Goal: Information Seeking & Learning: Learn about a topic

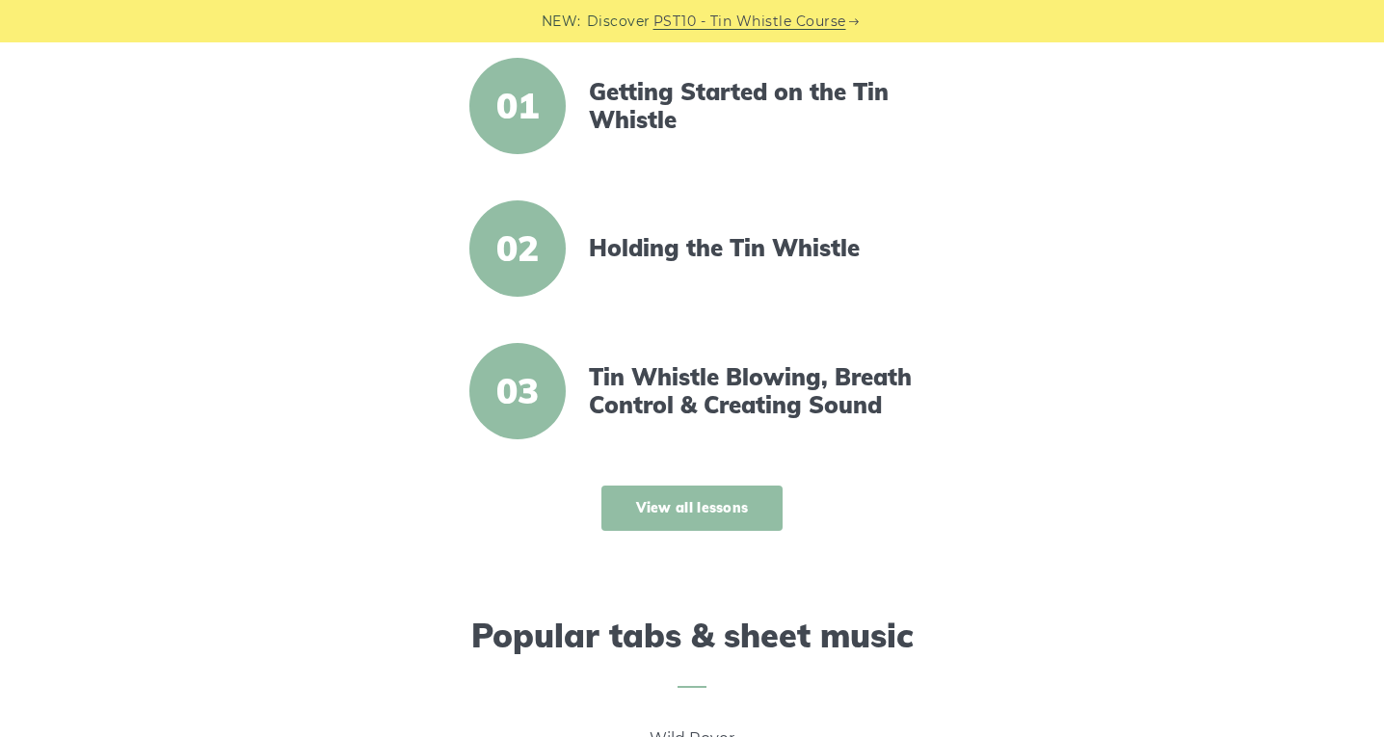
scroll to position [720, 0]
click at [736, 501] on link "View all lessons" at bounding box center [692, 509] width 182 height 45
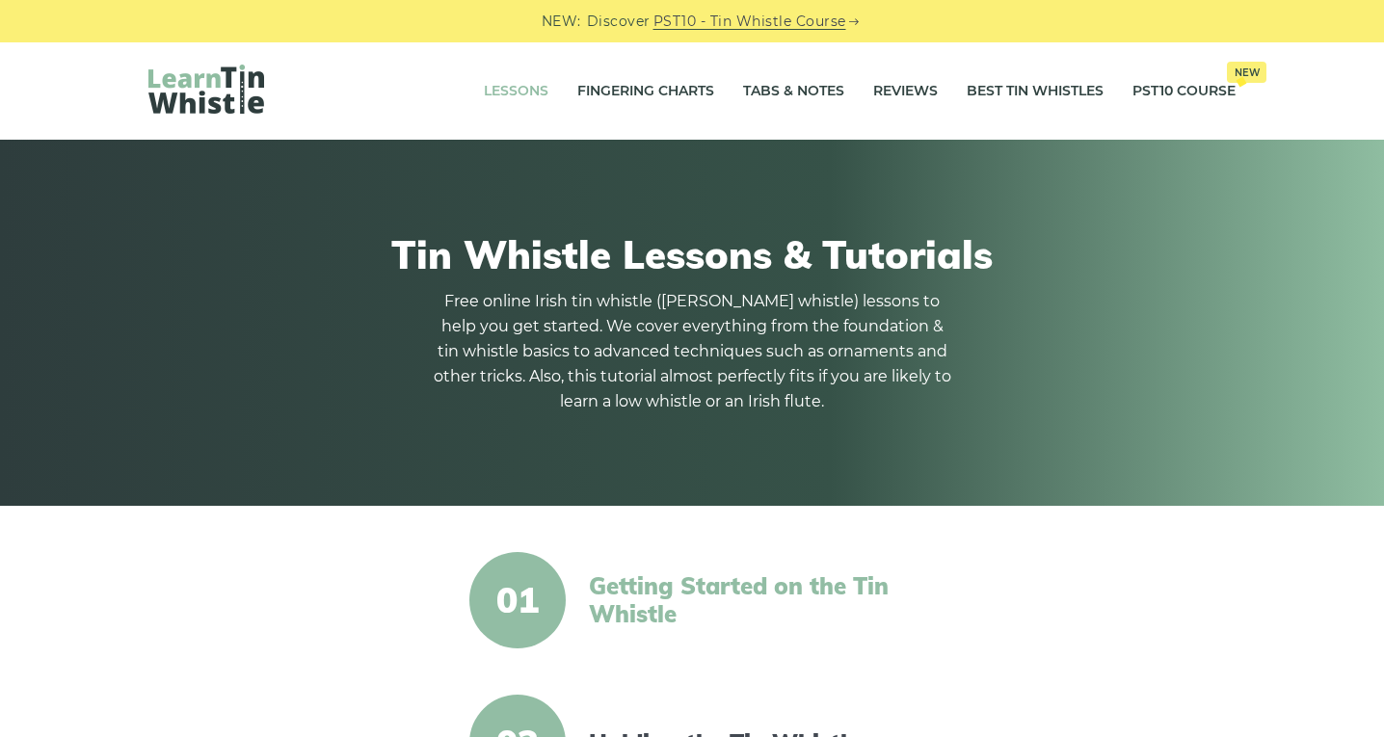
click at [735, 589] on link "Getting Started on the Tin Whistle" at bounding box center [754, 600] width 331 height 56
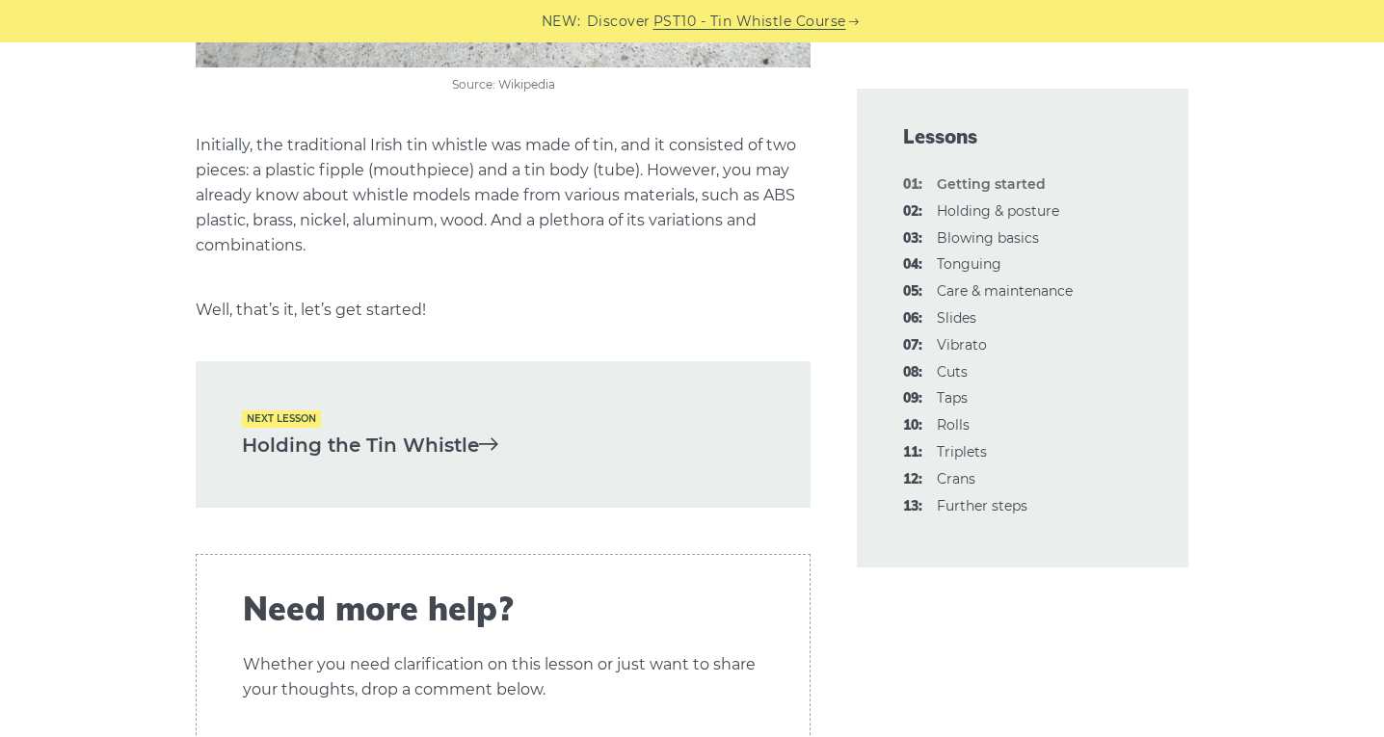
scroll to position [4072, 0]
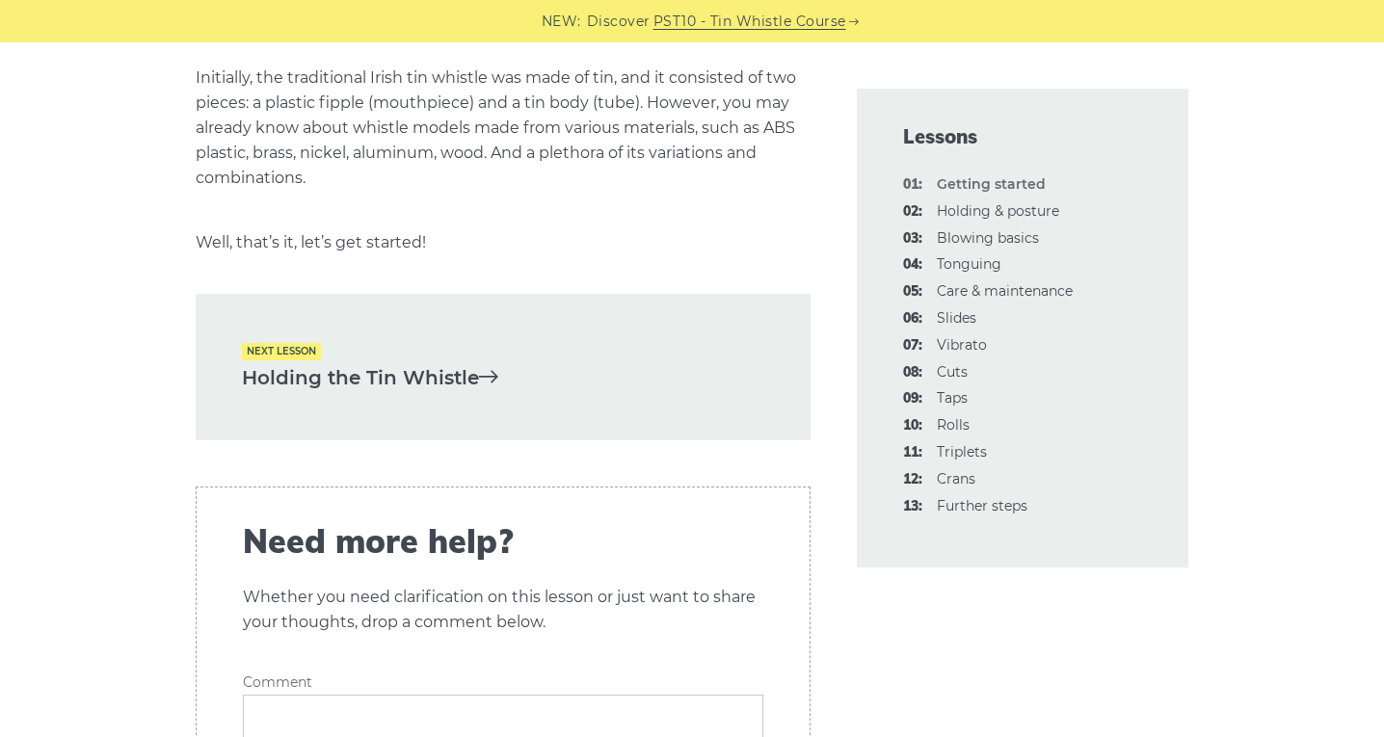
click at [701, 325] on div "Next lesson Holding the Tin Whistle" at bounding box center [503, 367] width 615 height 146
click at [335, 366] on link "Holding the Tin Whistle" at bounding box center [503, 378] width 522 height 32
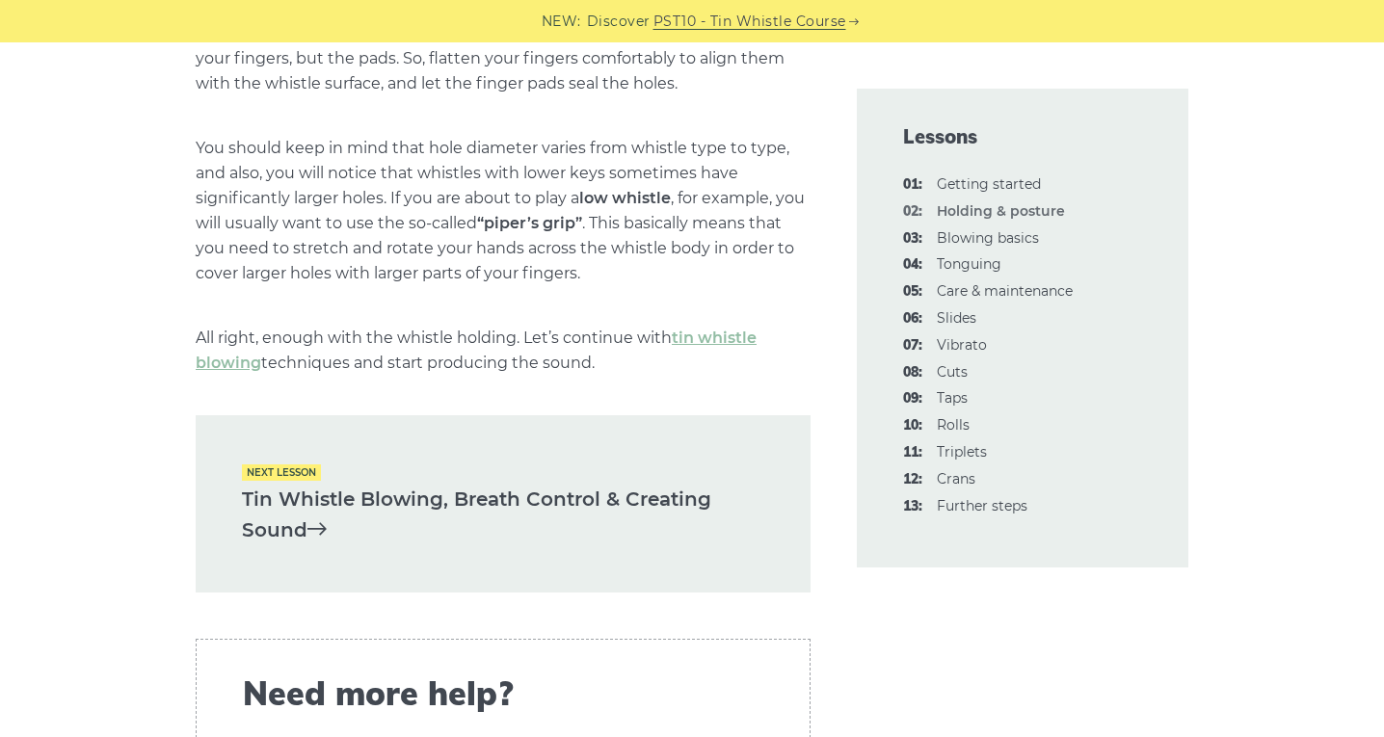
scroll to position [2698, 0]
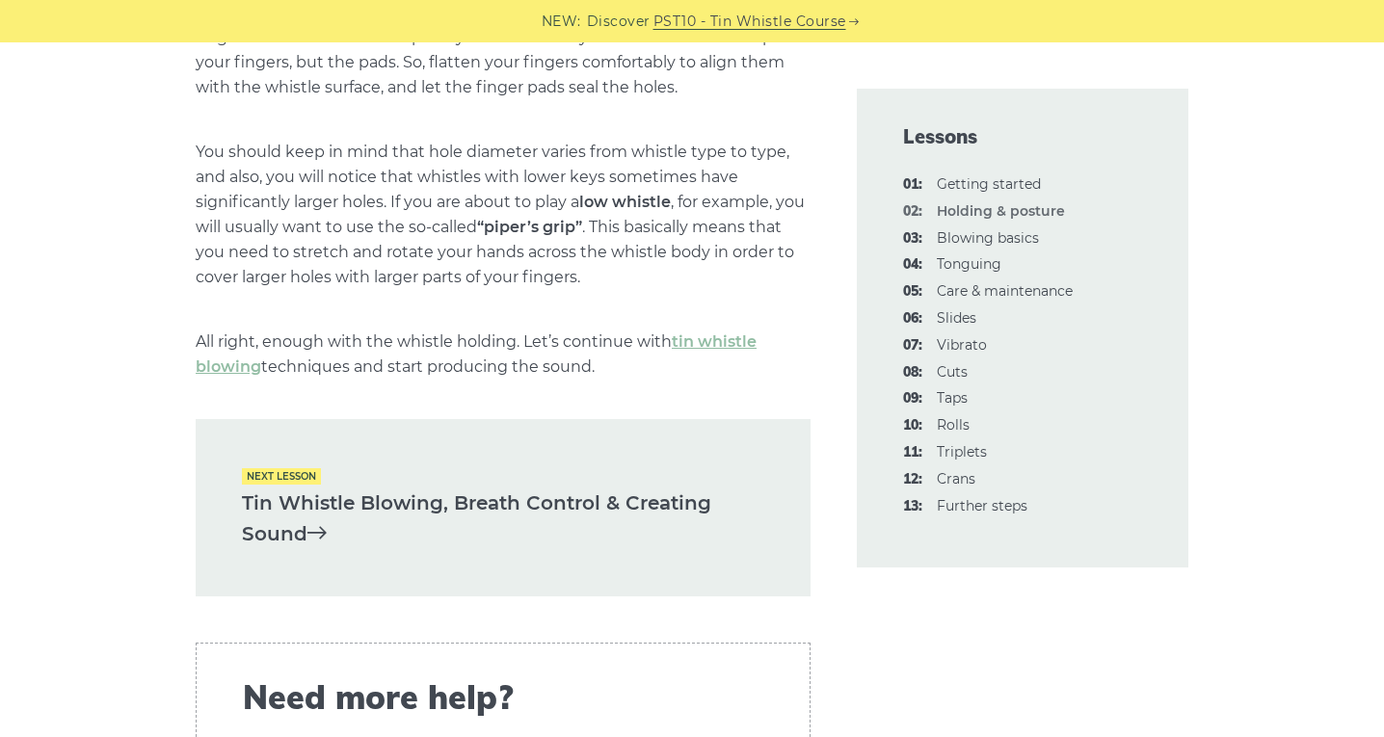
click at [447, 508] on link "Tin Whistle Blowing, Breath Control & Creating Sound" at bounding box center [503, 519] width 522 height 63
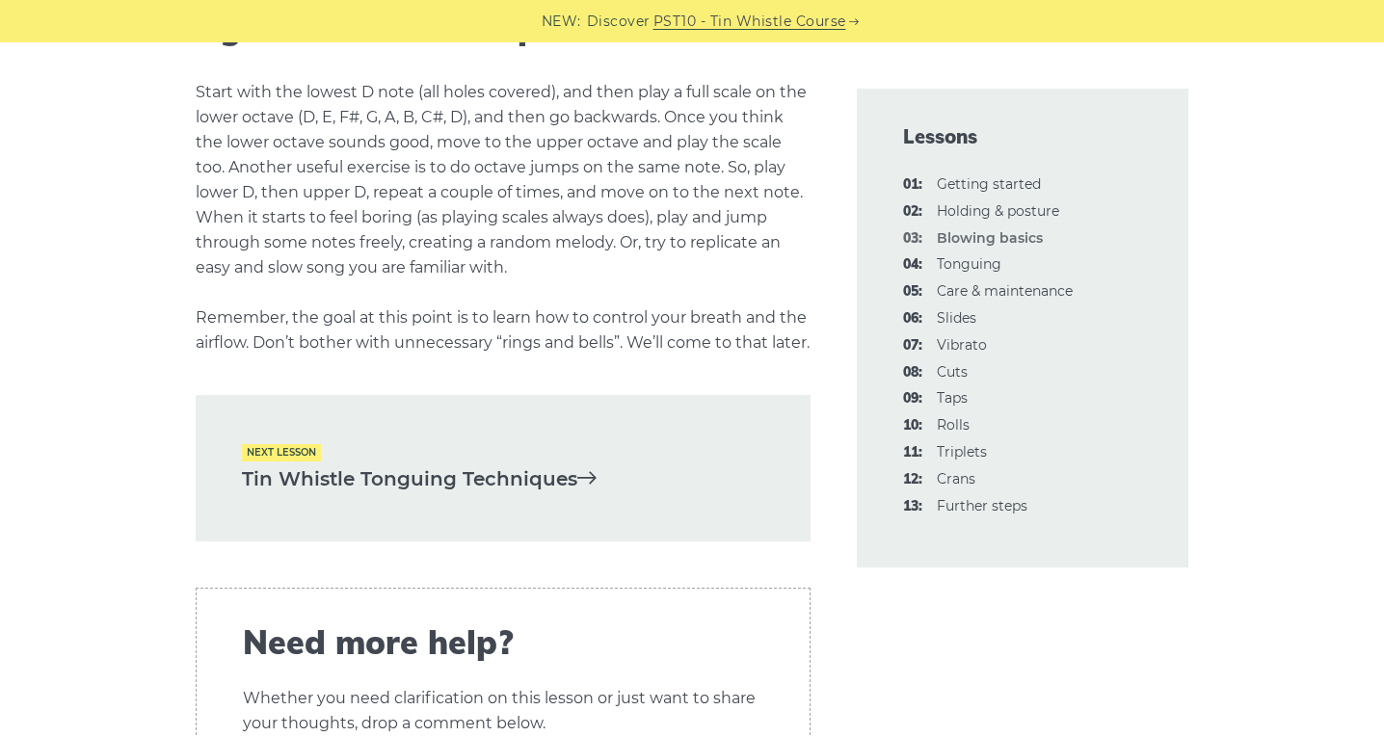
scroll to position [3829, 0]
click at [510, 494] on link "Tin Whistle Tonguing Techniques" at bounding box center [503, 478] width 522 height 32
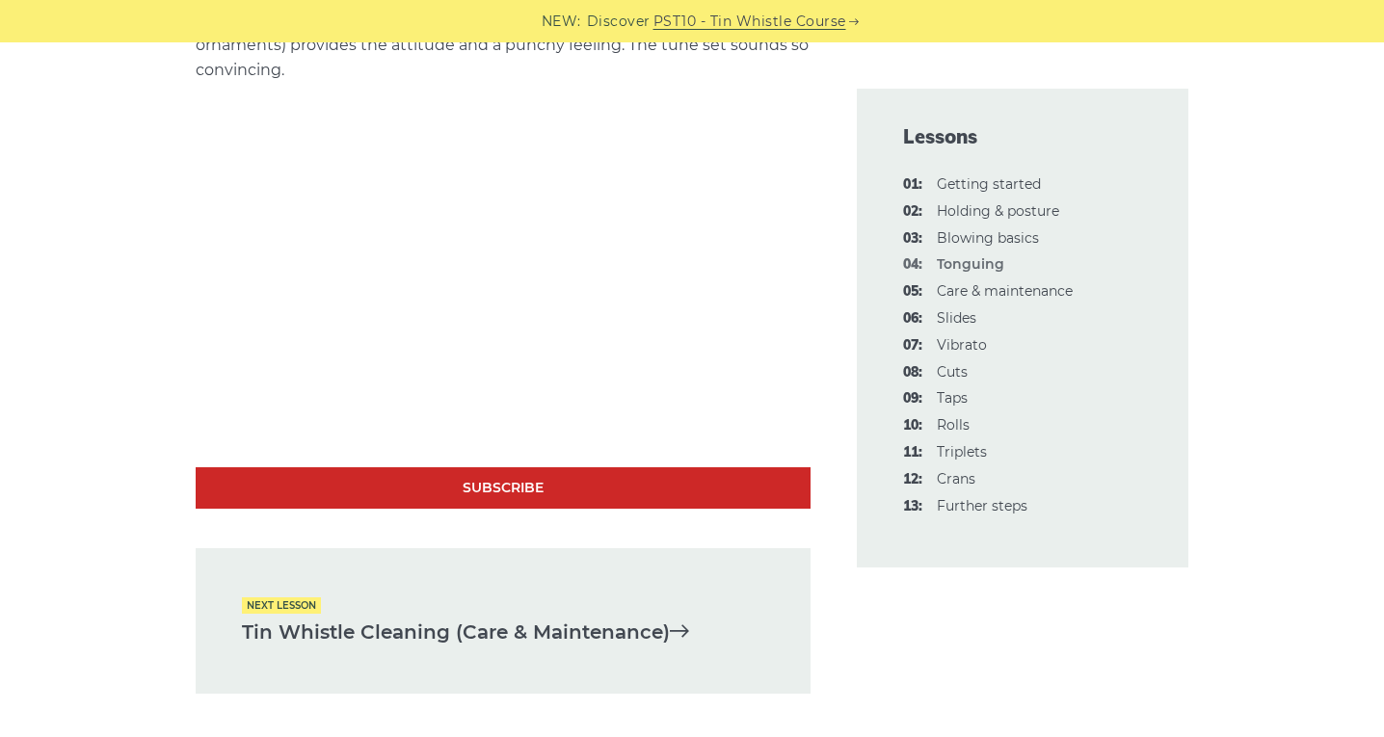
scroll to position [6110, 0]
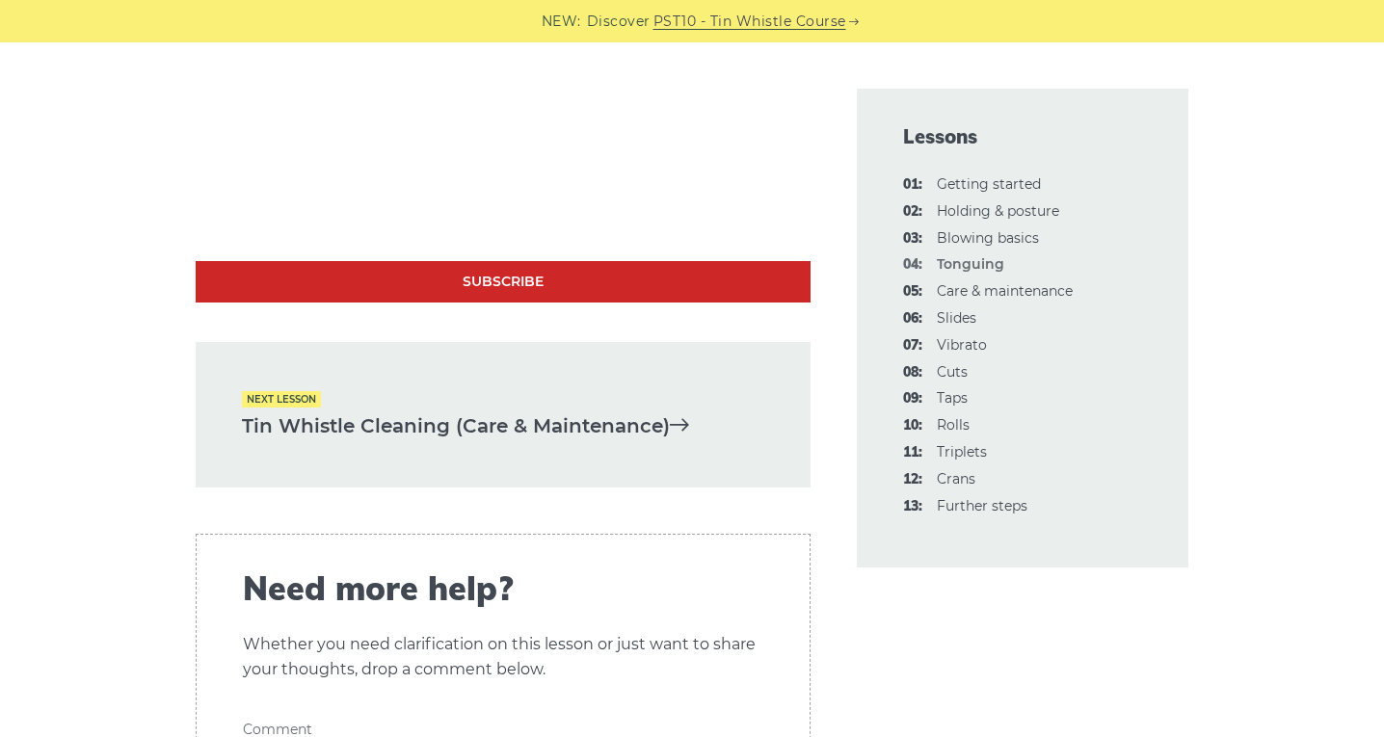
click at [340, 432] on link "Tin Whistle Cleaning (Care & Maintenance)" at bounding box center [503, 426] width 522 height 32
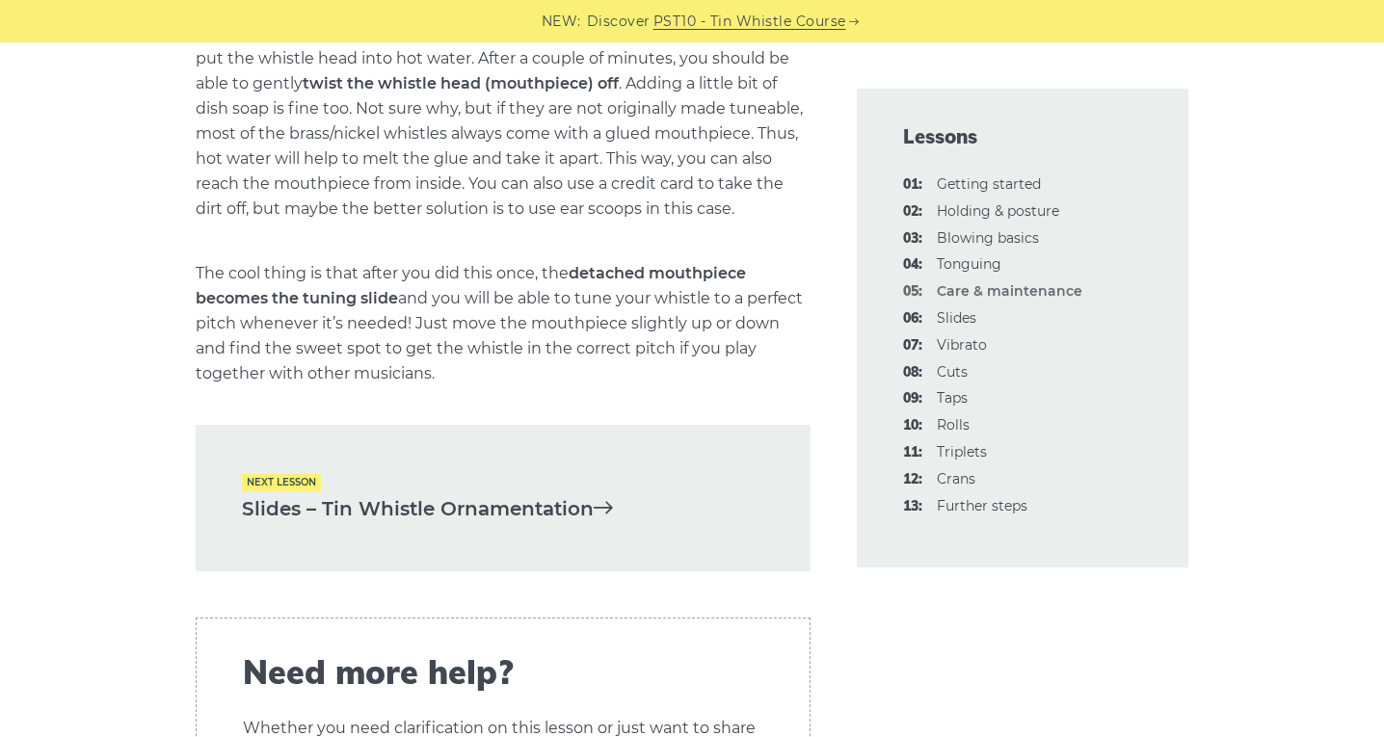
scroll to position [2738, 0]
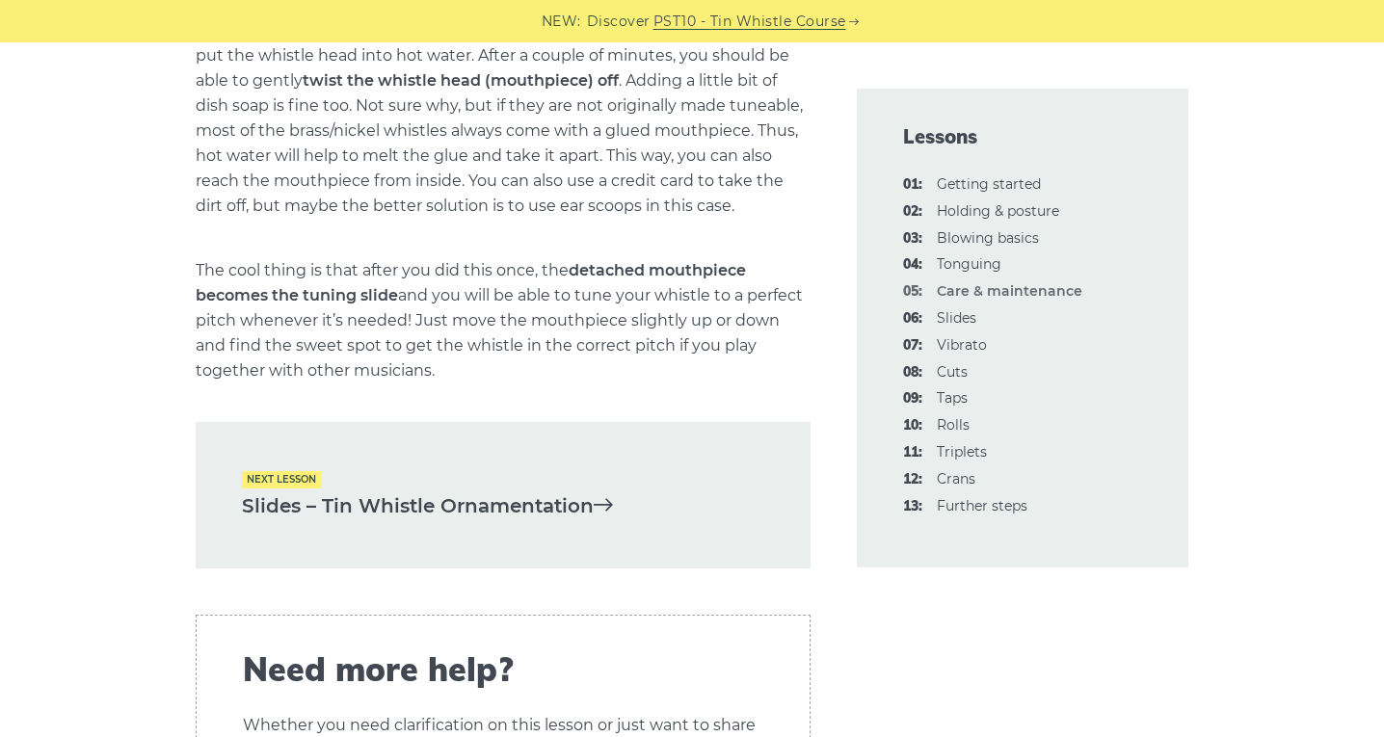
click at [372, 522] on link "Slides – Tin Whistle Ornamentation" at bounding box center [503, 506] width 522 height 32
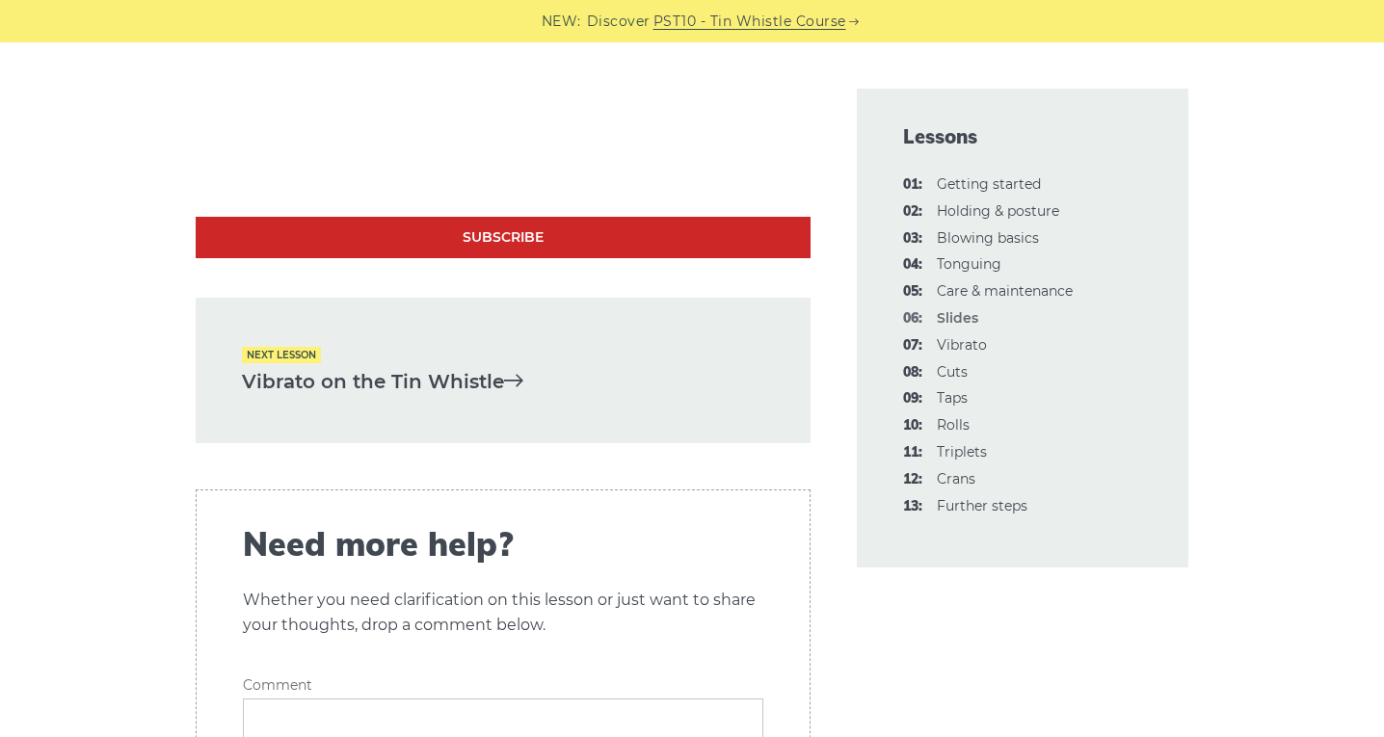
scroll to position [4372, 0]
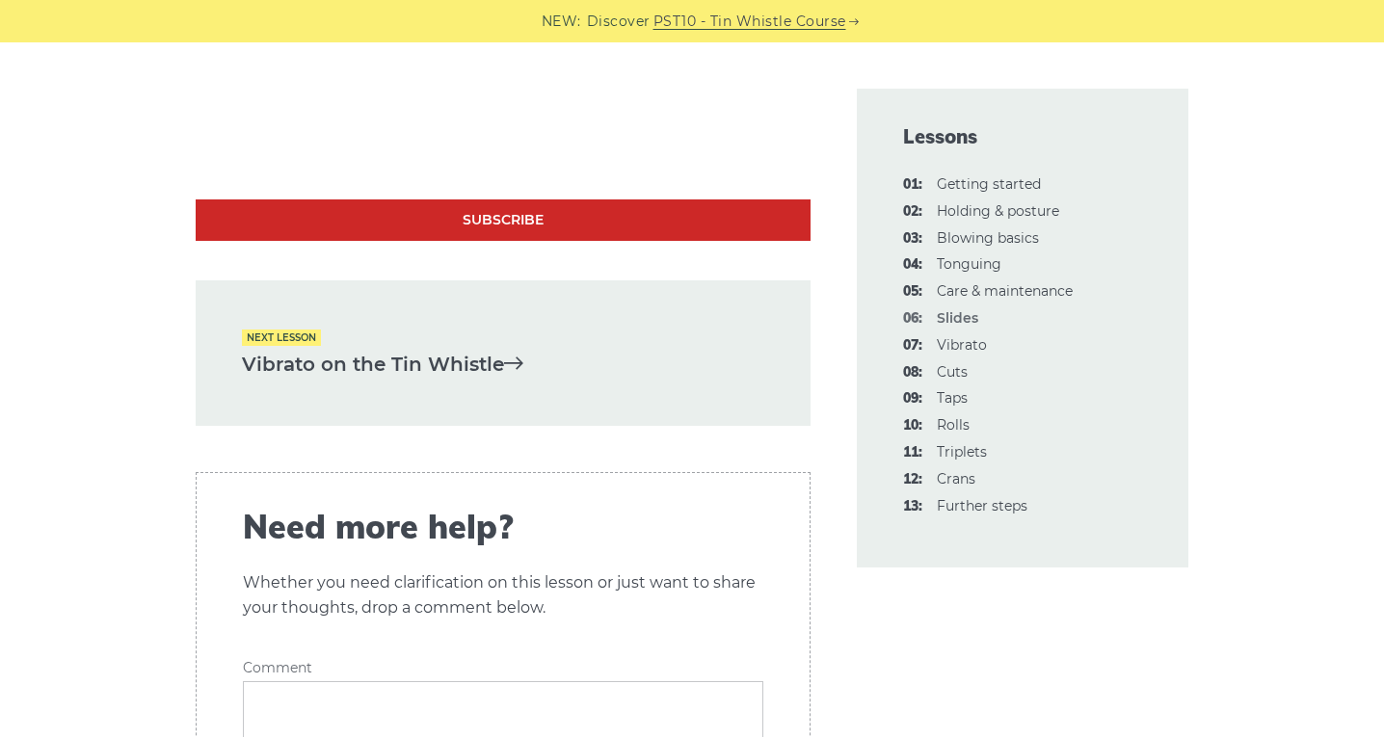
click at [383, 362] on link "Vibrato on the Tin Whistle" at bounding box center [503, 365] width 522 height 32
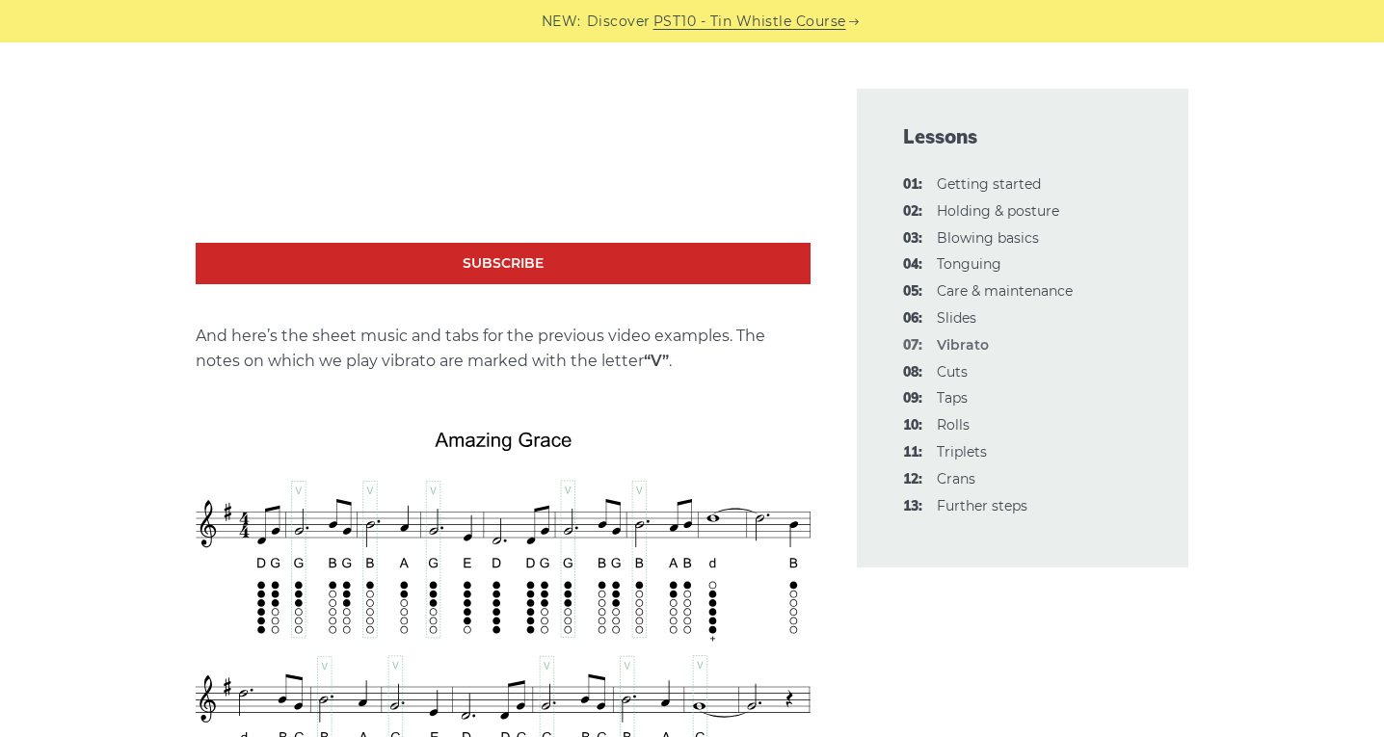
scroll to position [3574, 0]
